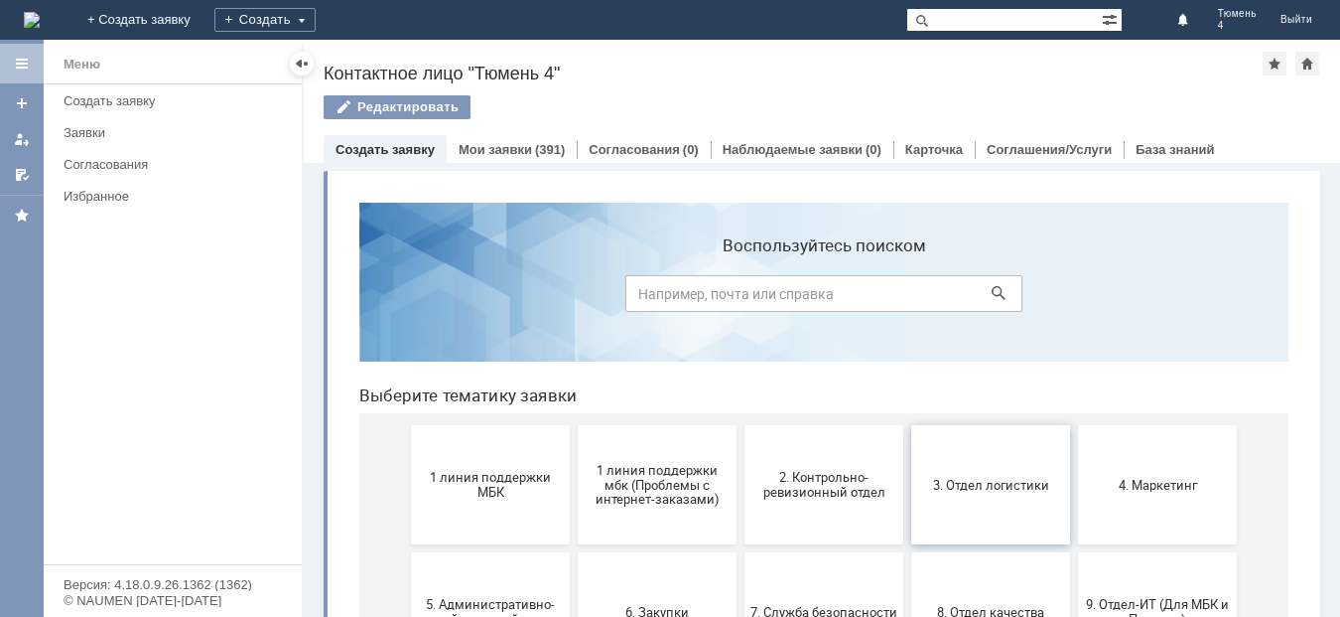
drag, startPoint x: 974, startPoint y: 493, endPoint x: 1317, endPoint y: 673, distance: 386.9
click at [974, 493] on button "3. Отдел логистики" at bounding box center [991, 484] width 159 height 119
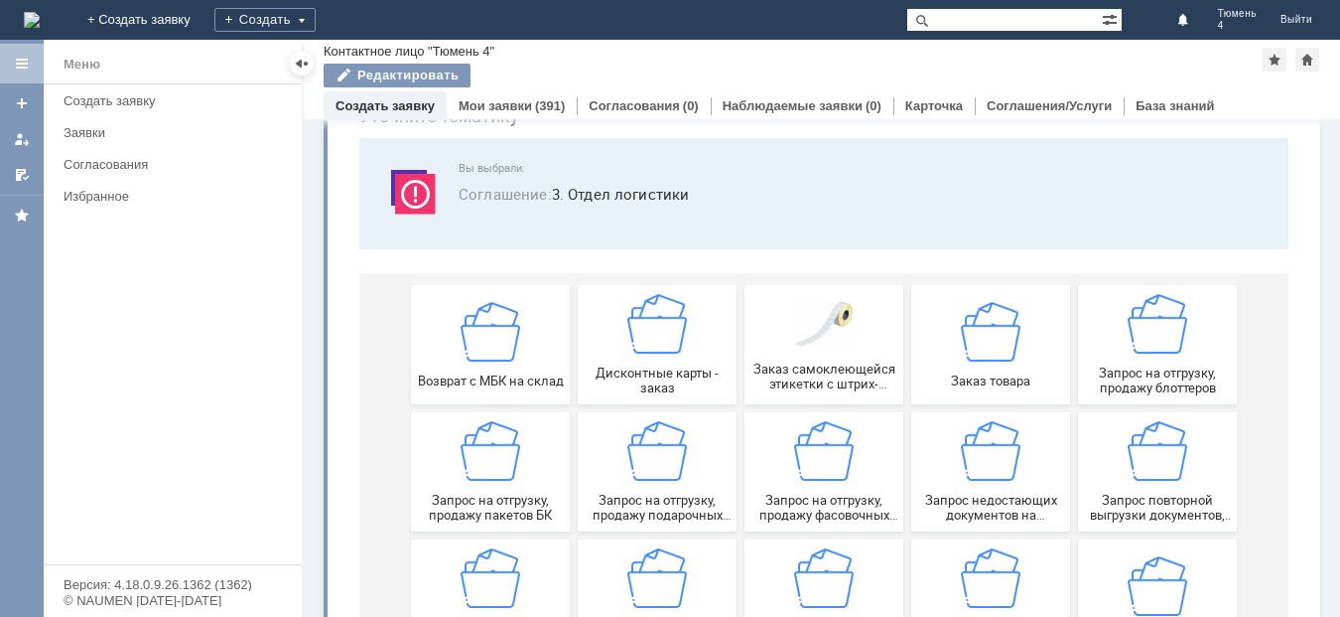
scroll to position [199, 0]
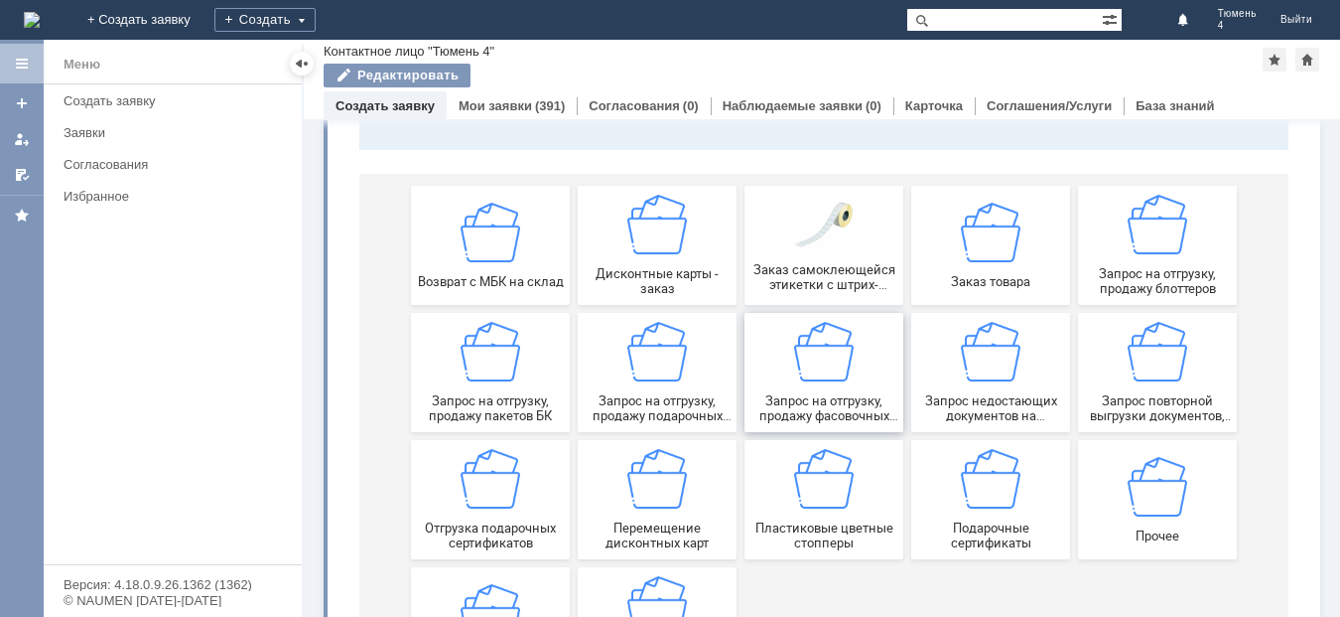
click at [842, 385] on div "Запрос на отгрузку, продажу фасовочных пакетов" at bounding box center [824, 372] width 147 height 101
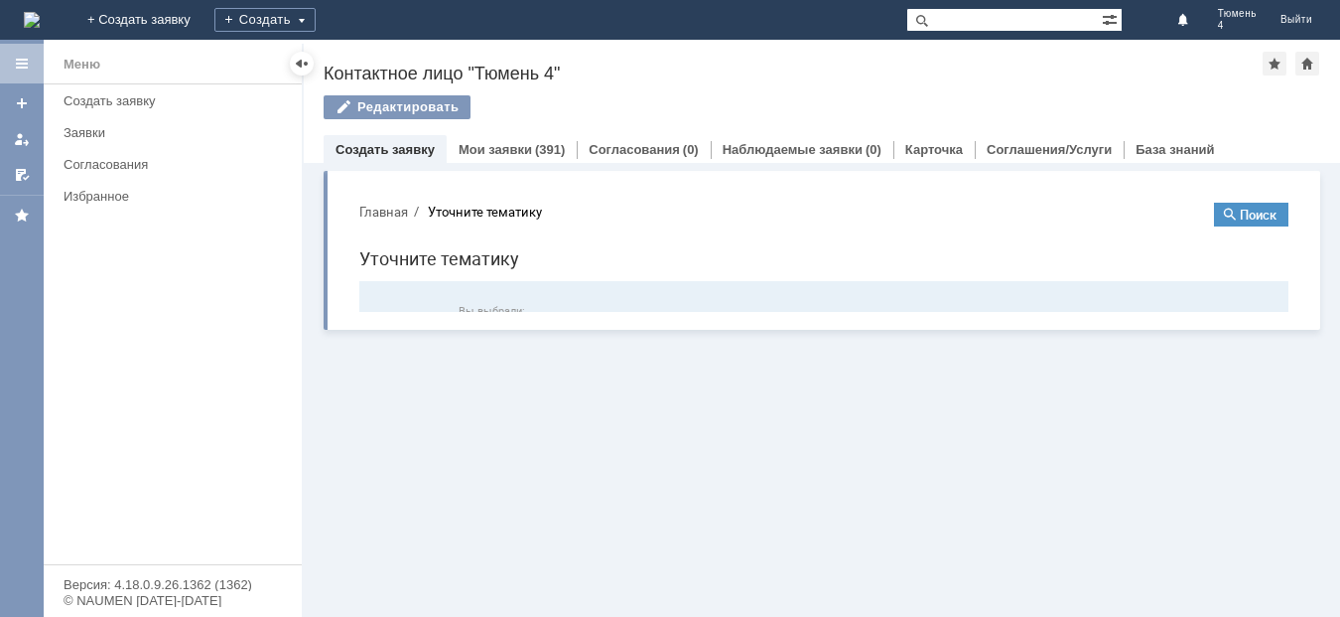
scroll to position [0, 0]
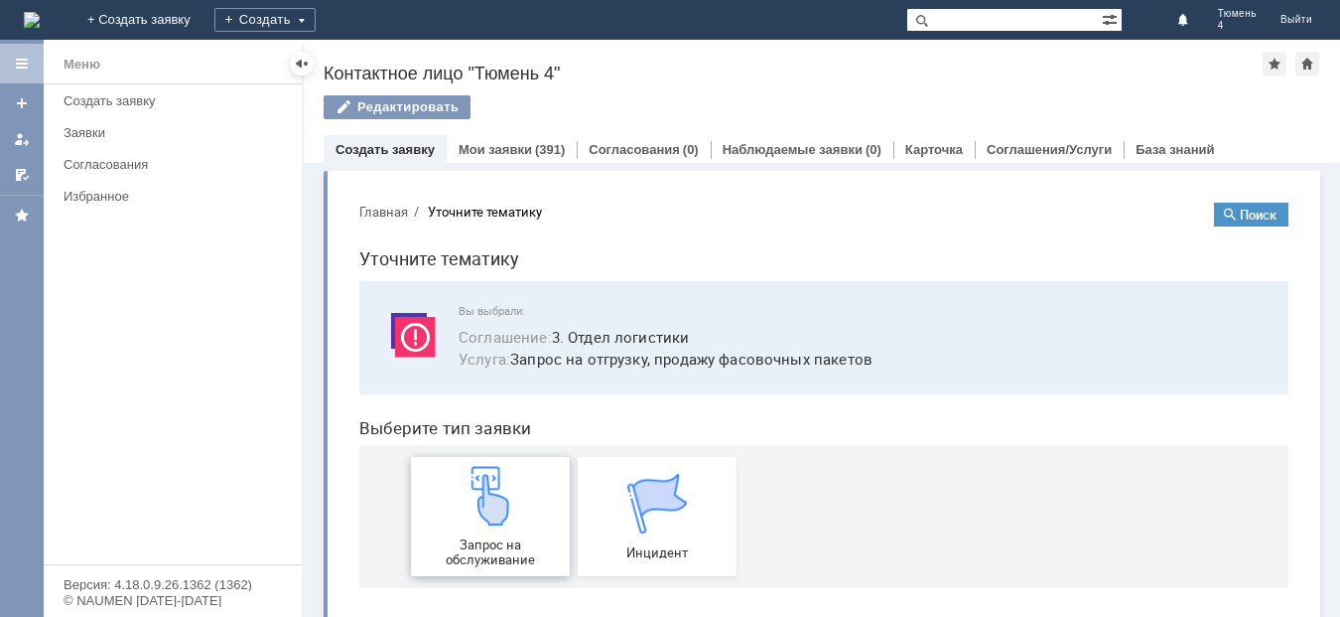
click at [501, 525] on img at bounding box center [491, 496] width 60 height 60
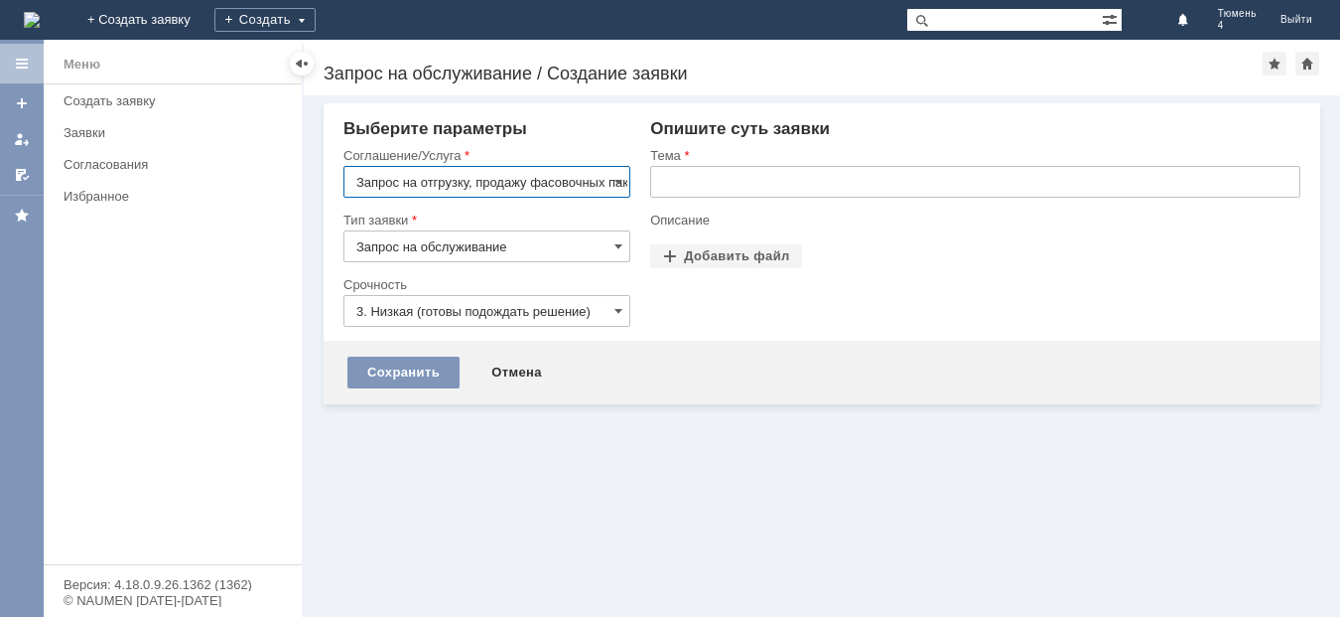
click at [673, 179] on input "text" at bounding box center [975, 182] width 650 height 32
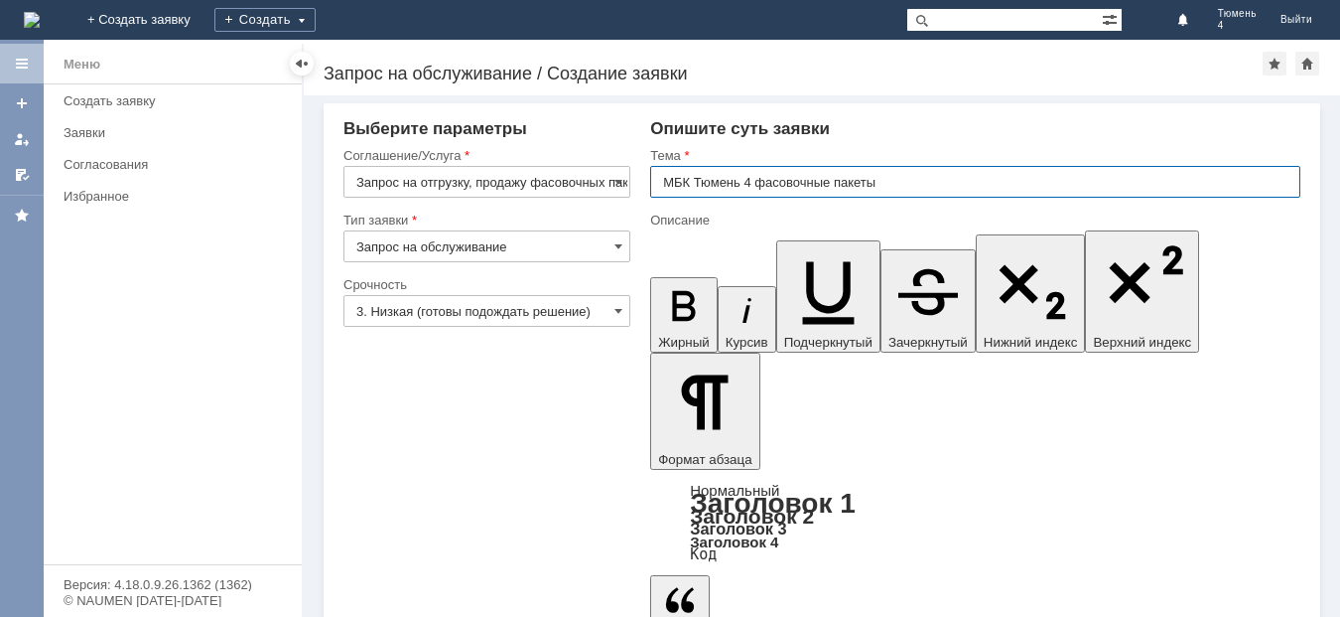
type input "МБК Тюмень 4 фасовочные пакеты"
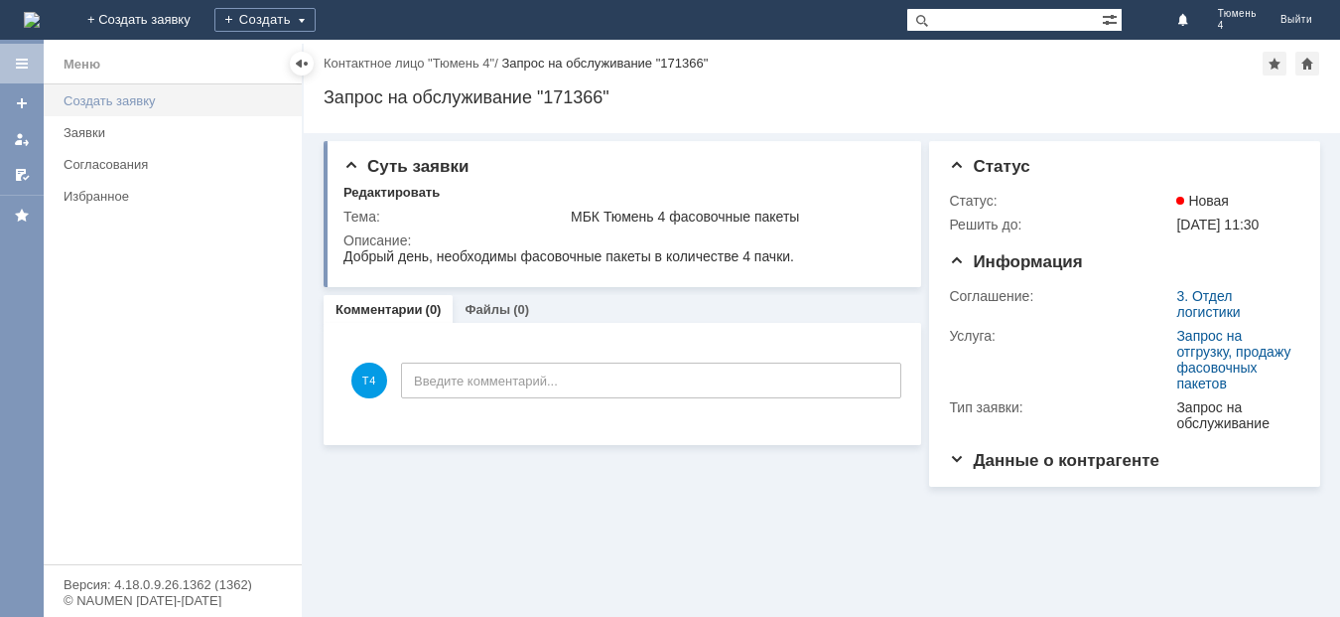
click at [110, 94] on div "Создать заявку" at bounding box center [177, 100] width 226 height 15
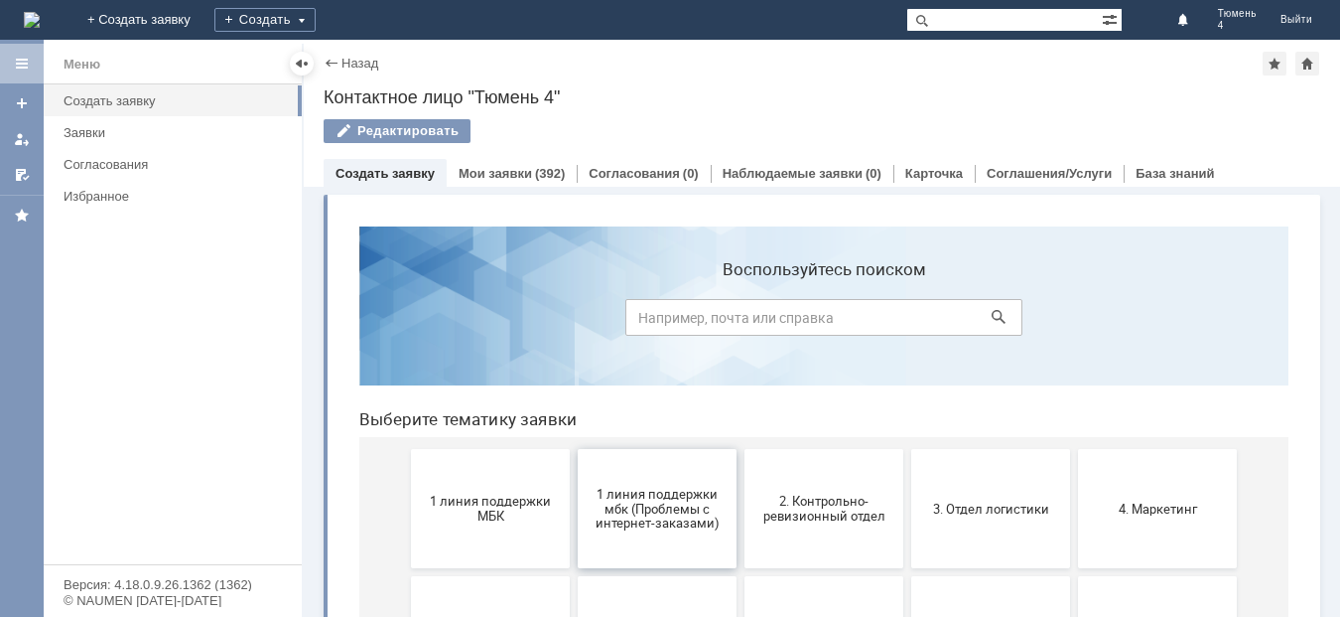
scroll to position [99, 0]
